Goal: Task Accomplishment & Management: Manage account settings

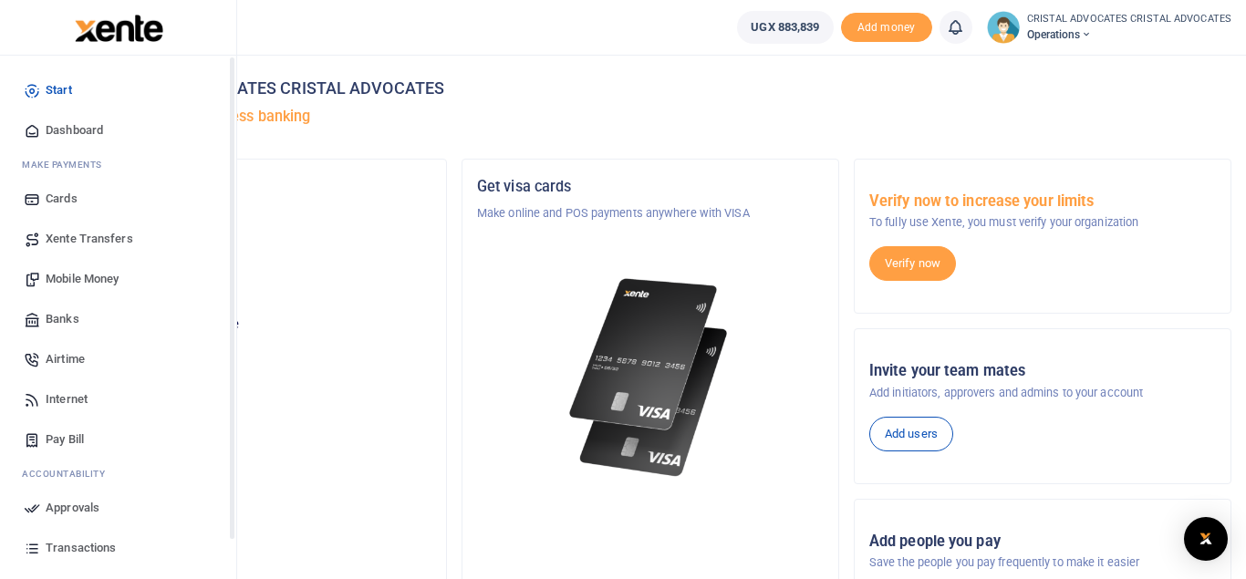
click at [95, 278] on span "Mobile Money" at bounding box center [82, 279] width 73 height 18
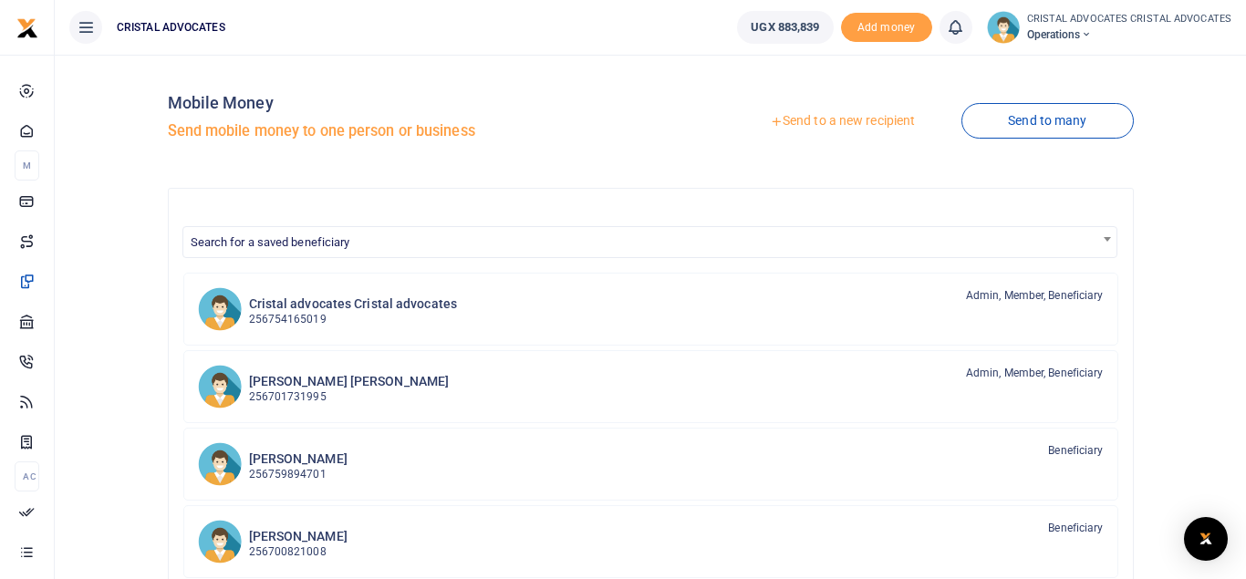
click at [833, 122] on link "Send to a new recipient" at bounding box center [842, 121] width 238 height 33
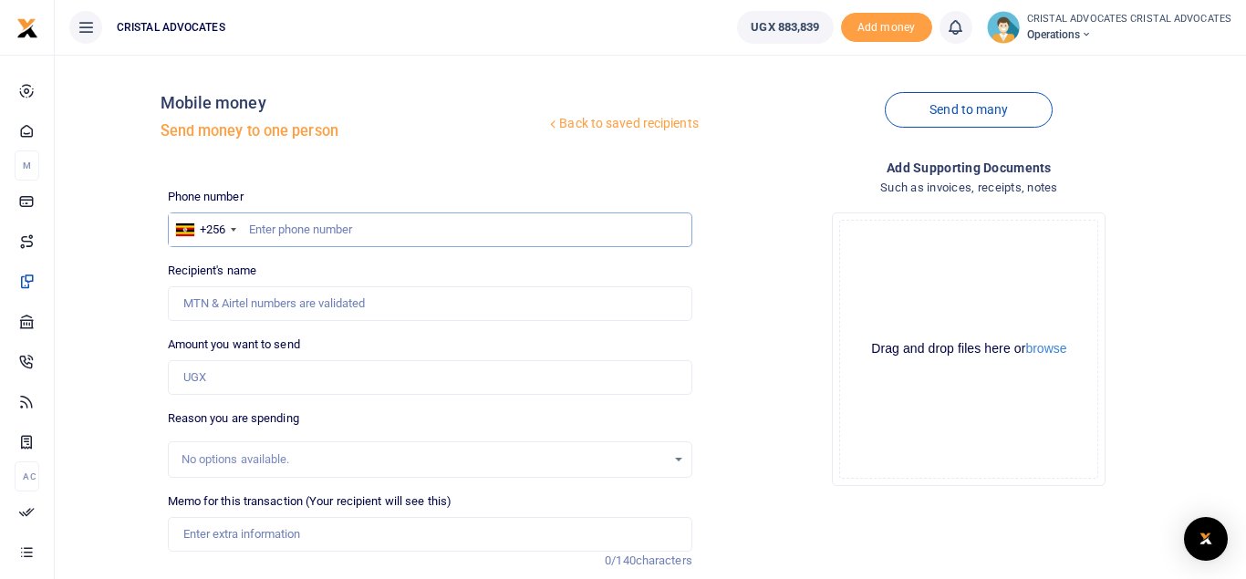
click at [362, 232] on input "text" at bounding box center [430, 230] width 525 height 35
type input "754165019"
click at [258, 384] on input "Amount you want to send" at bounding box center [430, 377] width 525 height 35
type input "Beatrice Tuhaise"
type input "15,000"
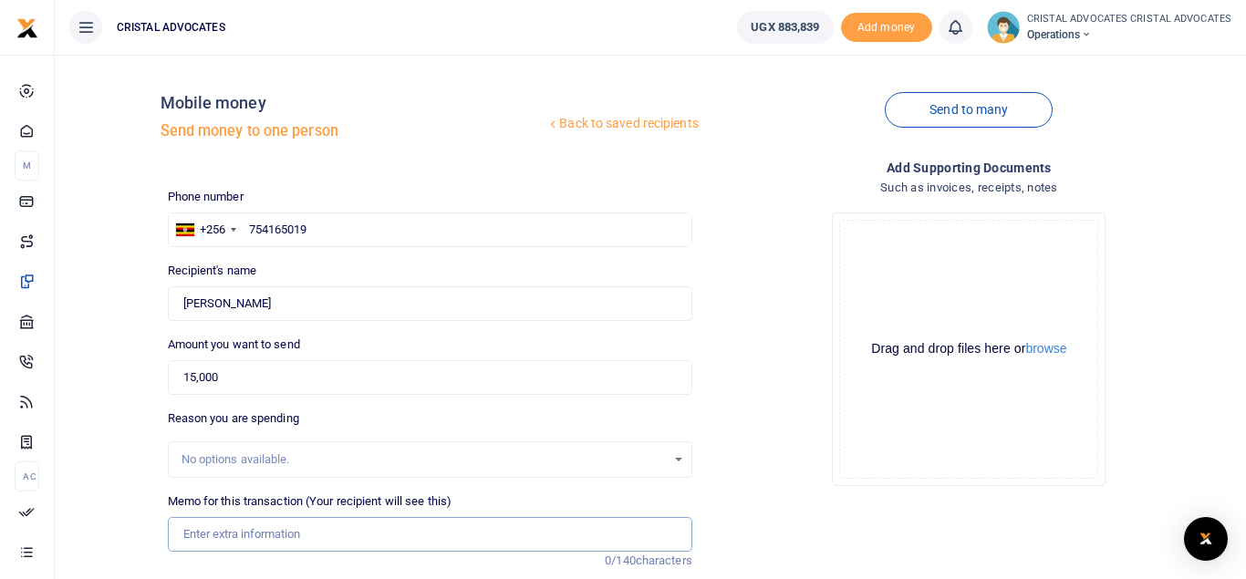
click at [244, 535] on input "Memo for this transaction (Your recipient will see this)" at bounding box center [430, 534] width 525 height 35
click at [260, 529] on input "ADDDITIONAL NSSF FOR TRIAS" at bounding box center [430, 534] width 525 height 35
click at [313, 528] on input "ADDDITIONAL FEE NSSF FOR TRIAS" at bounding box center [430, 534] width 525 height 35
click at [390, 528] on input "ADDDITIONAL FEE NSSF FOR TRIAS" at bounding box center [430, 534] width 525 height 35
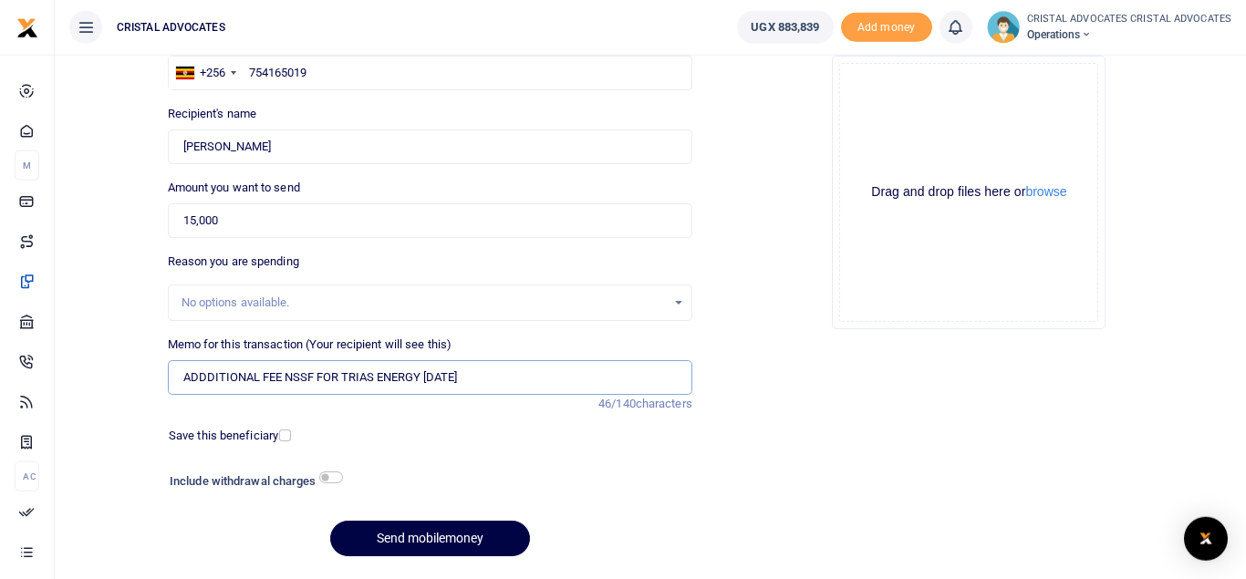
scroll to position [211, 0]
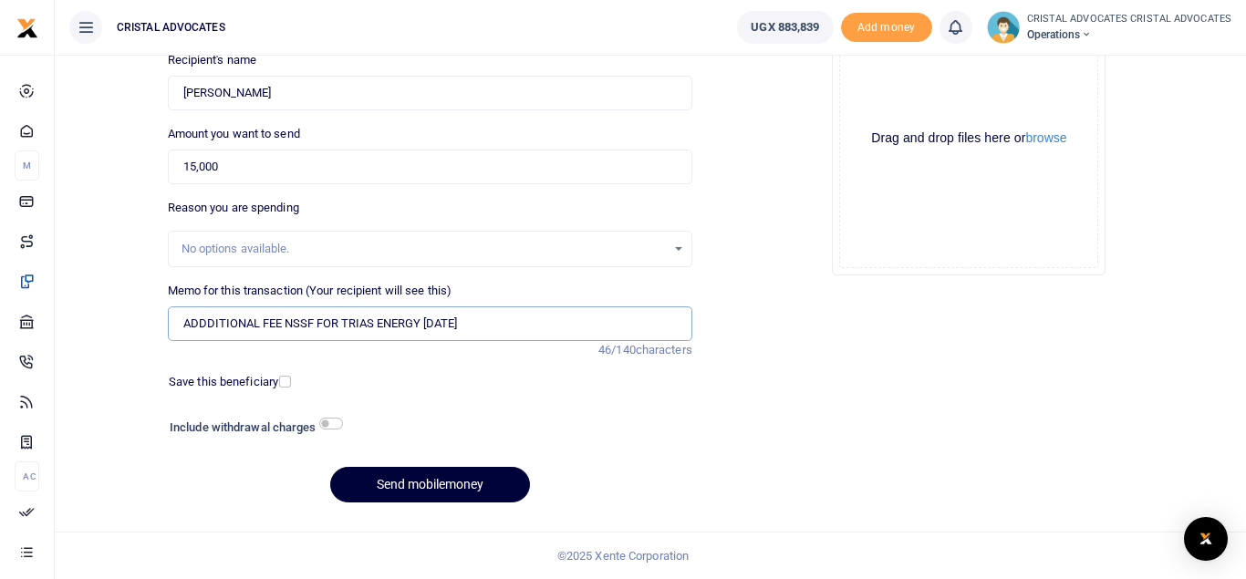
type input "ADDDITIONAL FEE NSSF FOR TRIAS ENERGY AUG 2025"
click at [442, 484] on button "Send mobilemoney" at bounding box center [430, 485] width 200 height 36
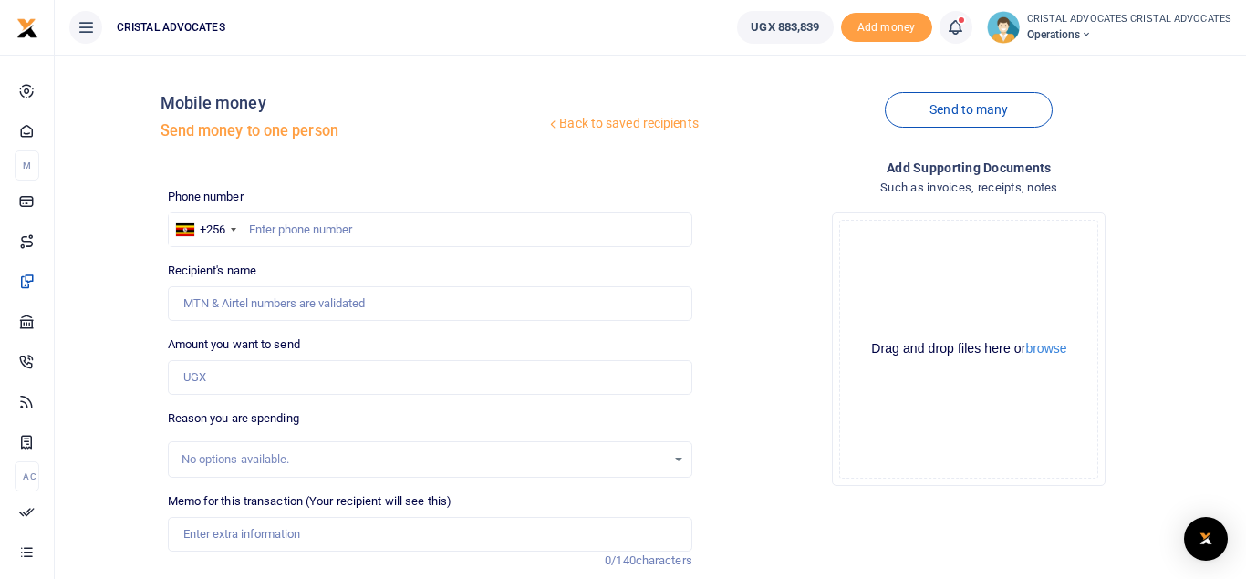
click at [960, 22] on icon at bounding box center [955, 27] width 18 height 20
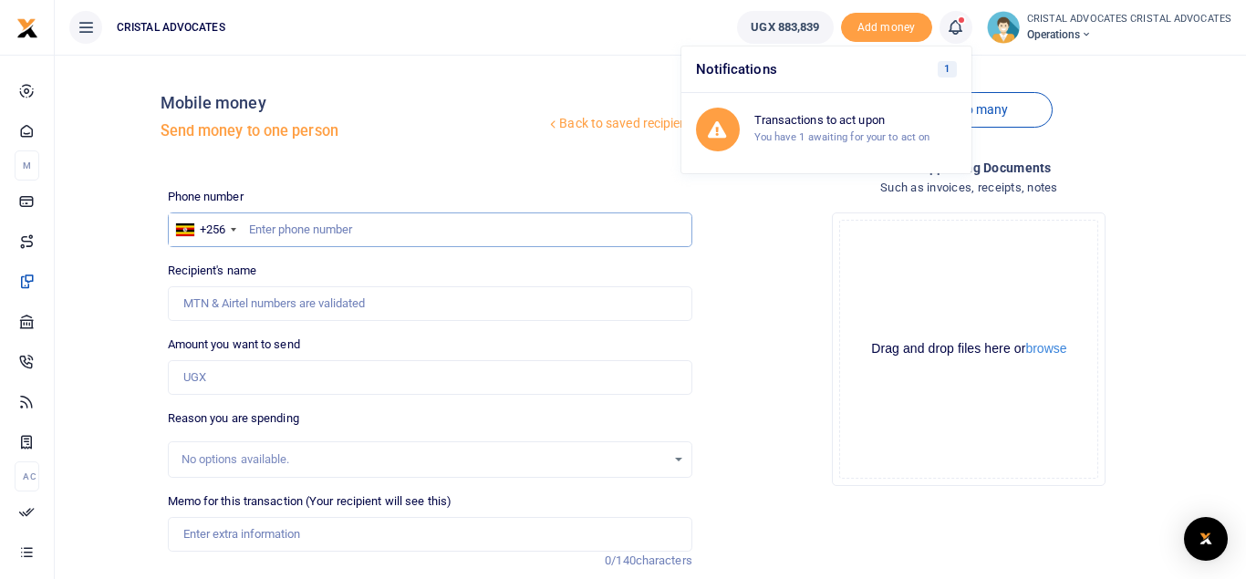
click at [427, 225] on input "text" at bounding box center [430, 230] width 525 height 35
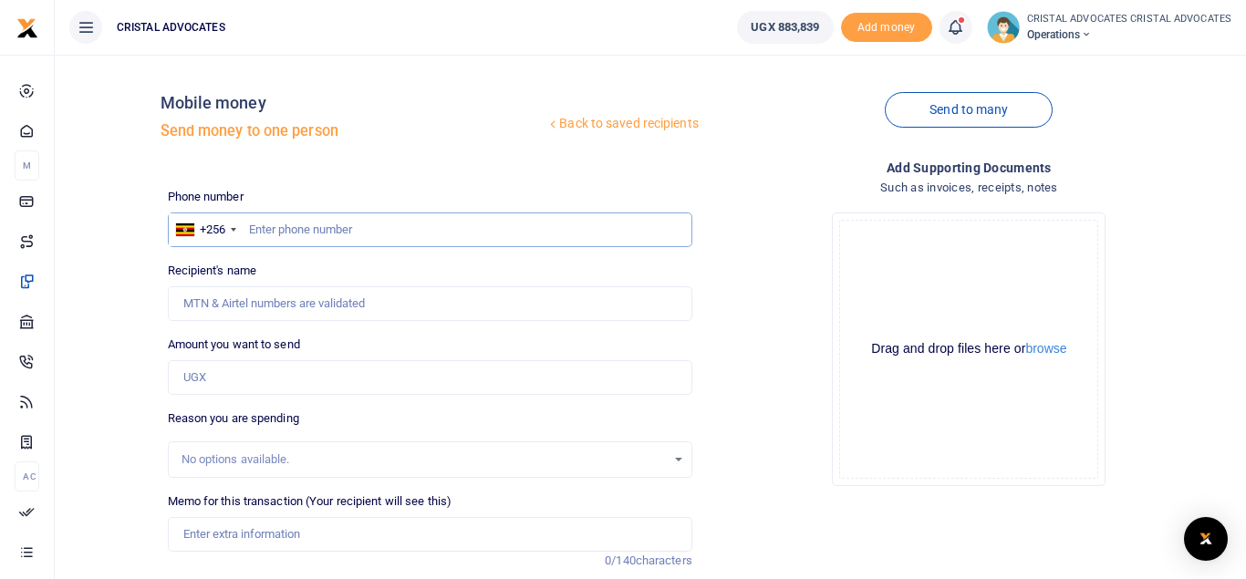
click at [437, 225] on input "text" at bounding box center [430, 230] width 525 height 35
type input "775603103"
type input "Ramathan Birungi"
type input "775610306"
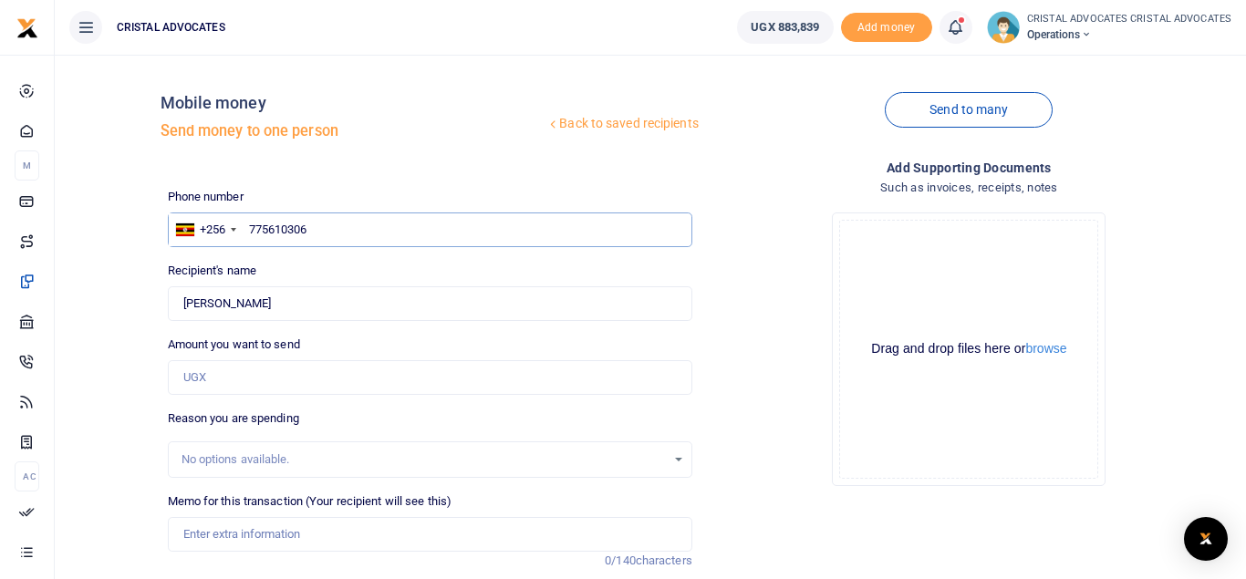
type input "Michel Iteku Bolinga"
type input "775603106"
type input "Chris Mukama"
type input "775603106"
click at [233, 379] on input "Amount you want to send" at bounding box center [430, 377] width 525 height 35
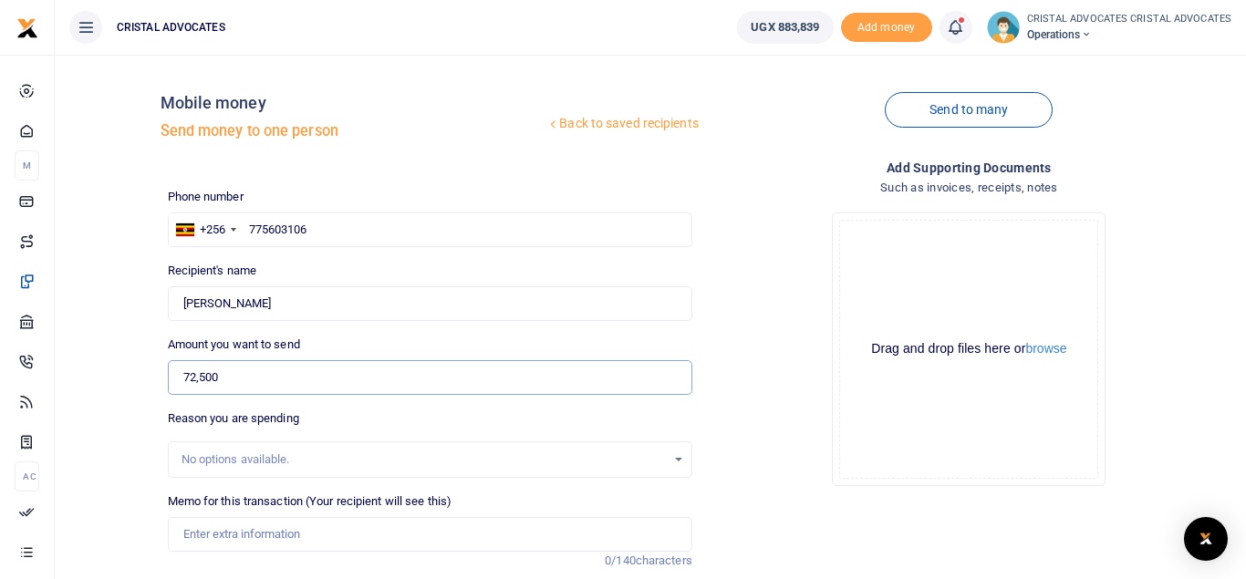
type input "72,500"
click at [366, 529] on input "Memo for this transaction (Your recipient will see this)" at bounding box center [430, 534] width 525 height 35
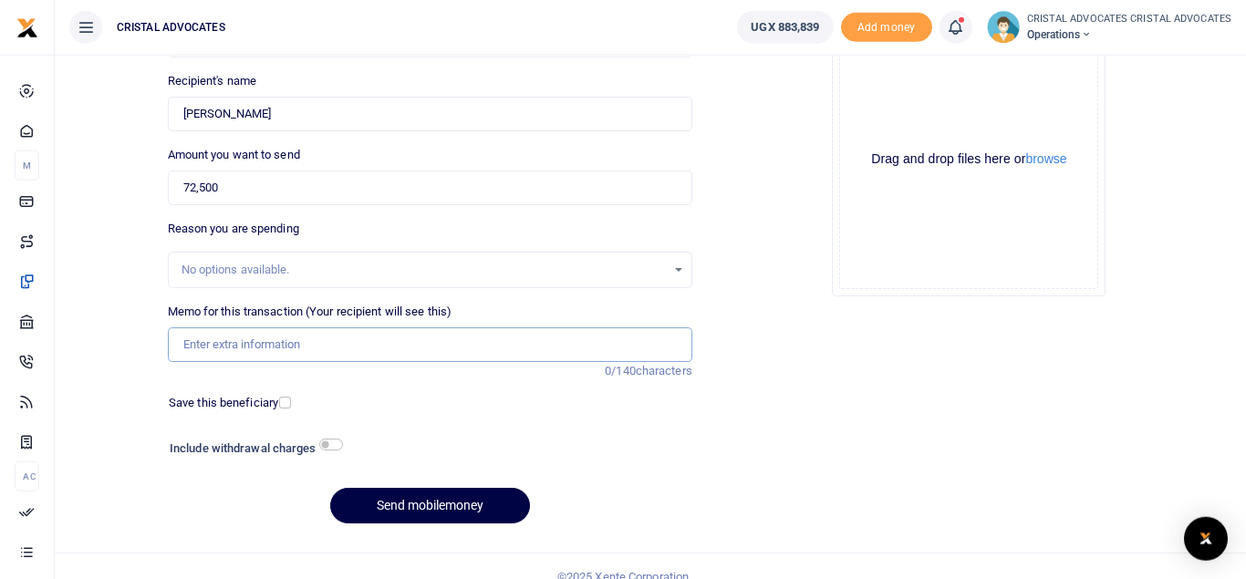
scroll to position [192, 0]
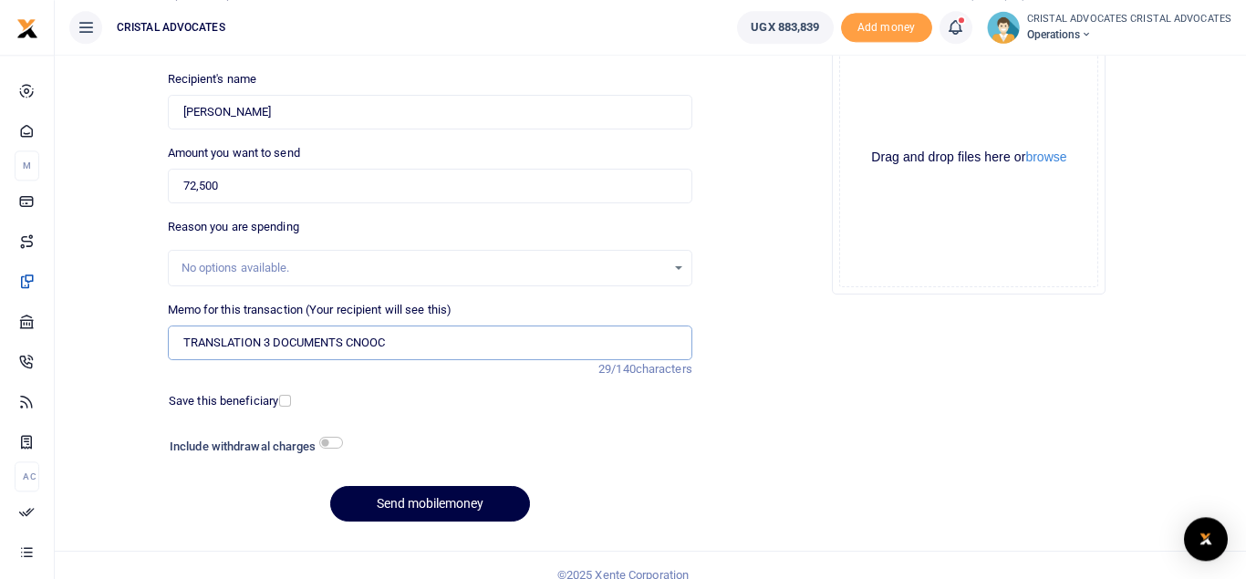
click at [262, 337] on input "TRANSLATION 3 DOCUMENTS CNOOC" at bounding box center [430, 343] width 525 height 35
type input "TRANSLATIONOF A NCR DOCUMENTS CNOOC"
click at [330, 486] on button "Send mobilemoney" at bounding box center [430, 504] width 200 height 36
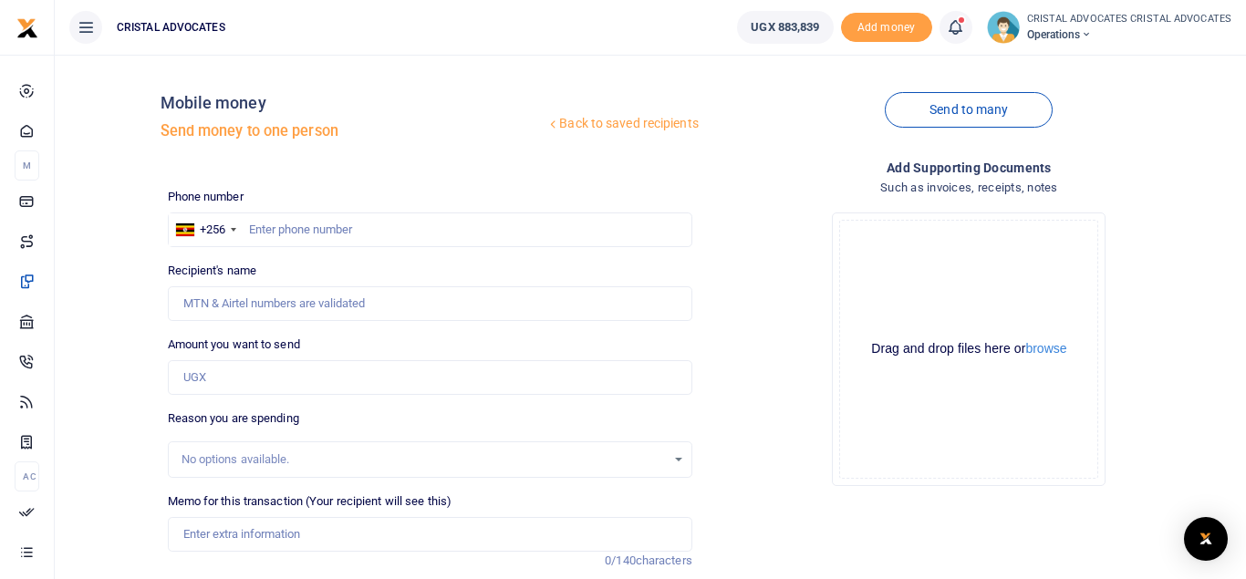
click at [969, 26] on link at bounding box center [956, 27] width 33 height 33
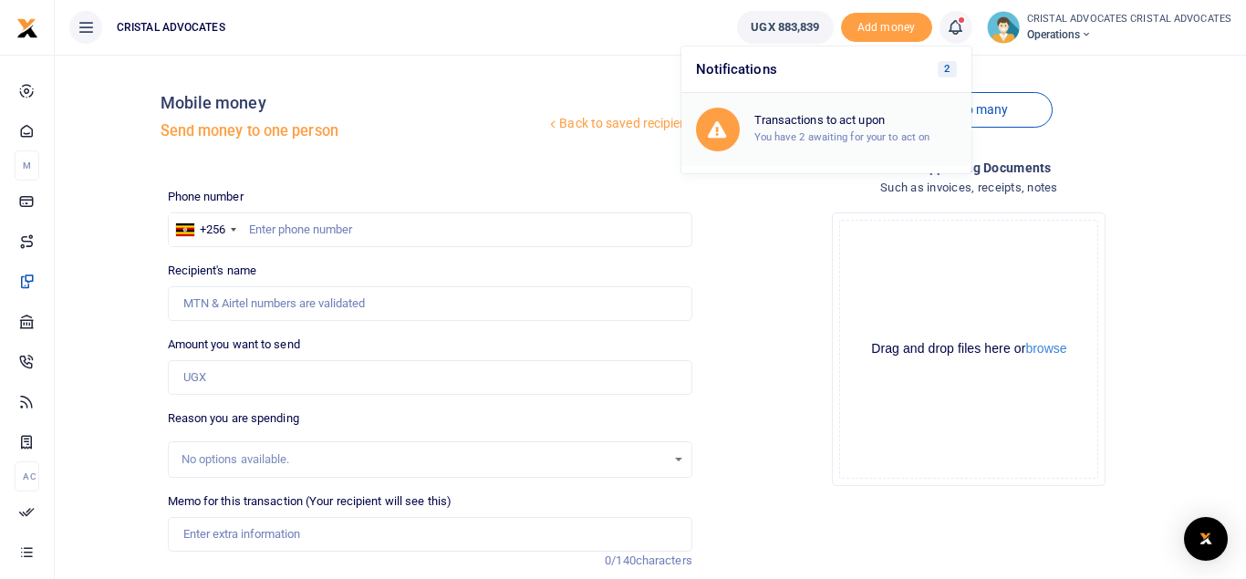
click at [879, 120] on h6 "Transactions to act upon" at bounding box center [855, 120] width 203 height 15
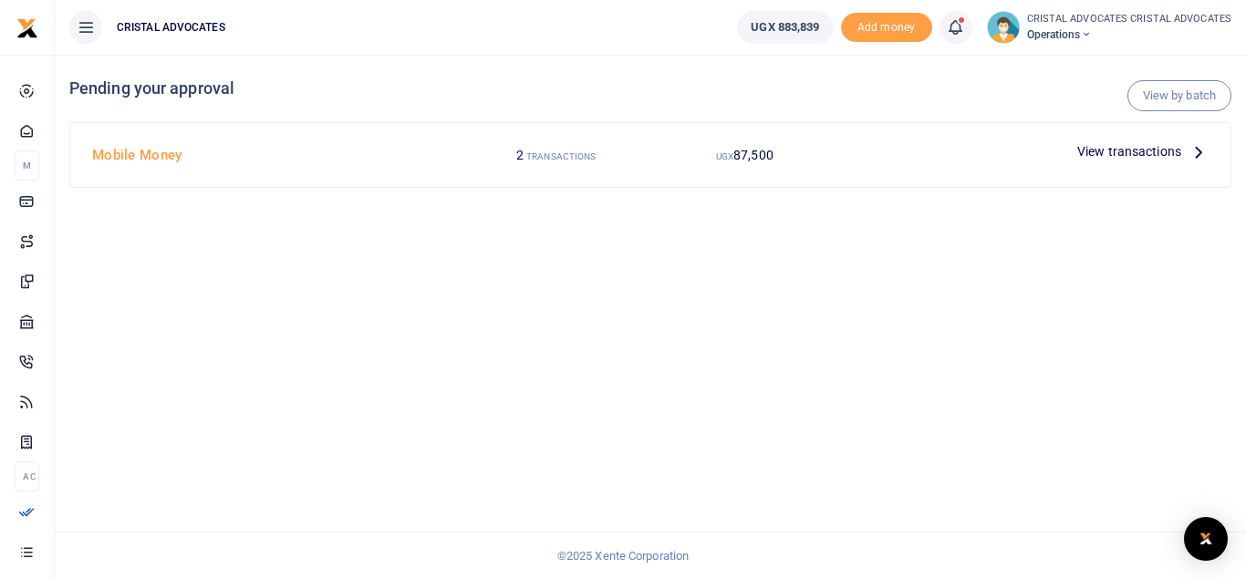
click at [1159, 154] on span "View transactions" at bounding box center [1129, 151] width 104 height 20
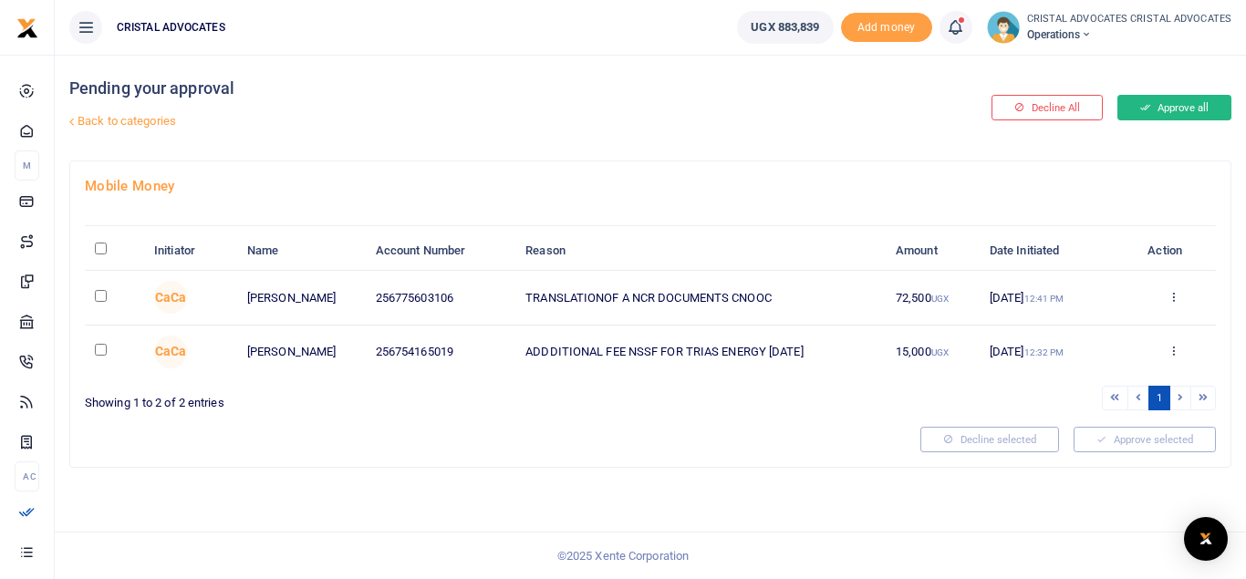
click at [1159, 104] on button "Approve all" at bounding box center [1175, 108] width 114 height 26
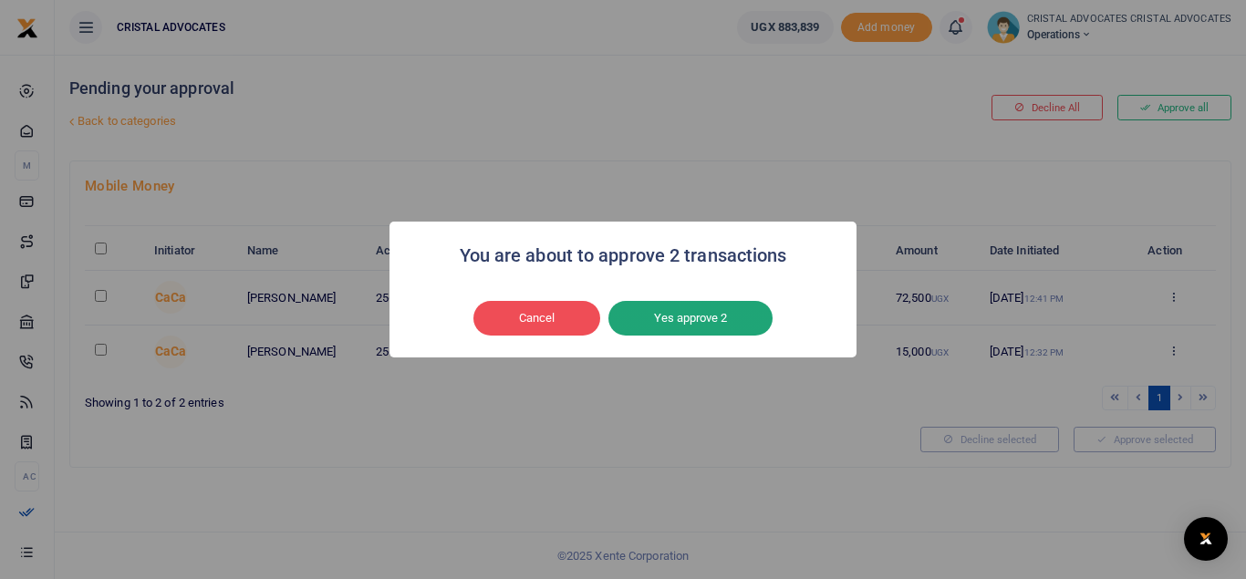
click at [731, 307] on button "Yes approve 2" at bounding box center [690, 318] width 164 height 35
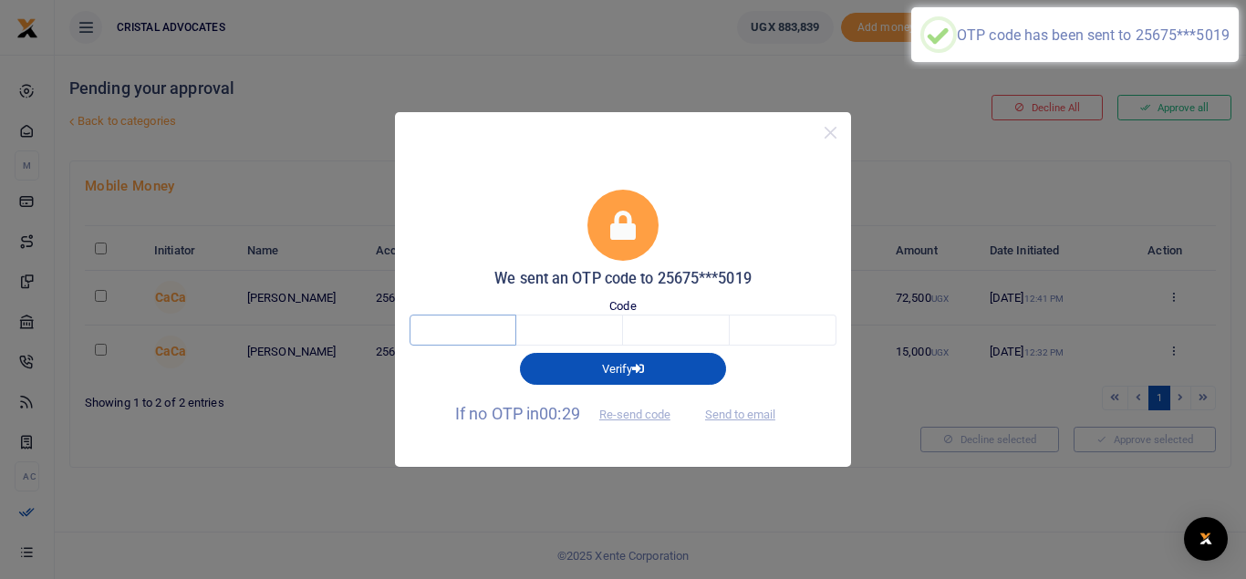
click at [487, 324] on input "text" at bounding box center [463, 330] width 107 height 31
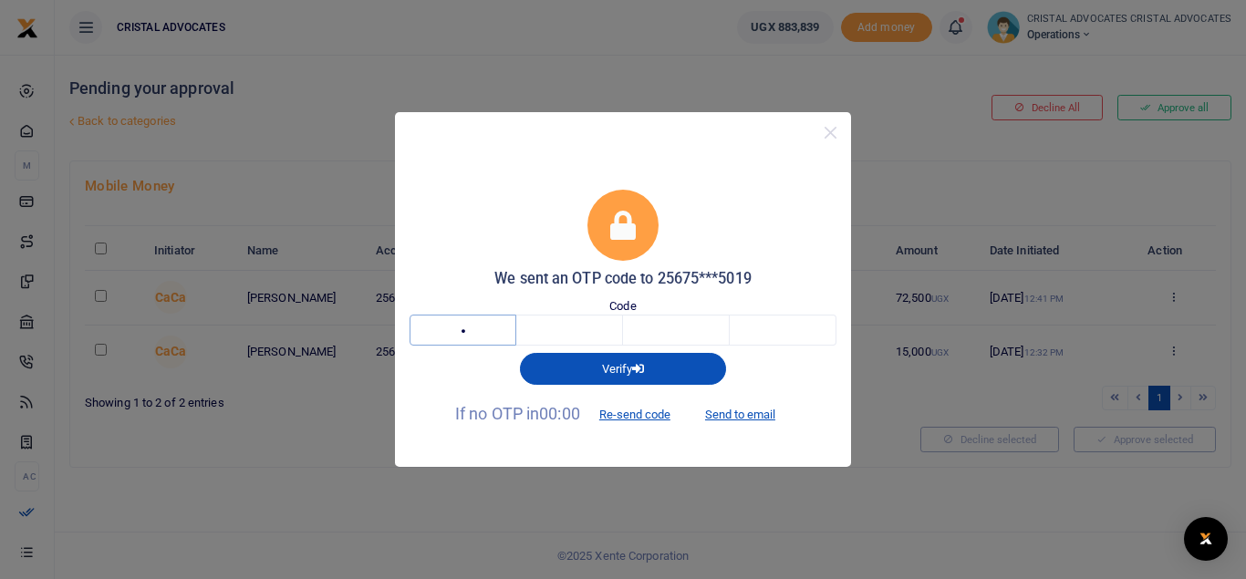
type input "7"
type input "1"
type input "6"
